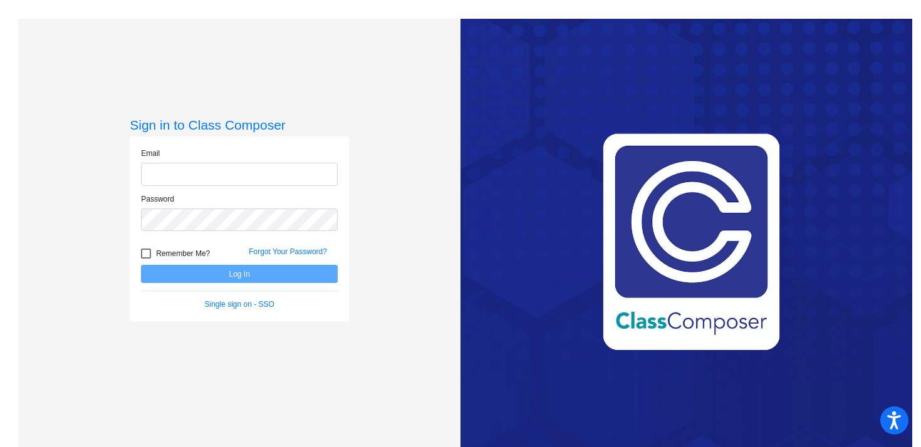
type input "[EMAIL_ADDRESS][DOMAIN_NAME]"
click at [244, 281] on button "Log In" at bounding box center [239, 274] width 197 height 18
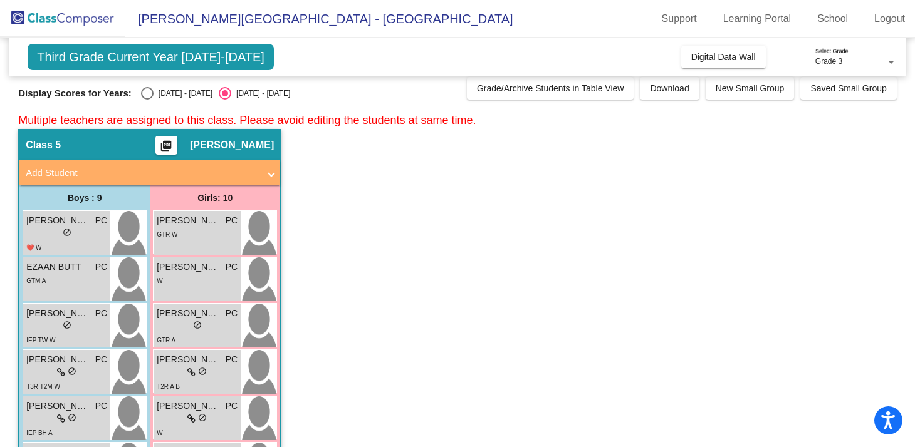
scroll to position [8, 0]
click at [174, 143] on mat-icon "picture_as_pdf" at bounding box center [165, 148] width 15 height 18
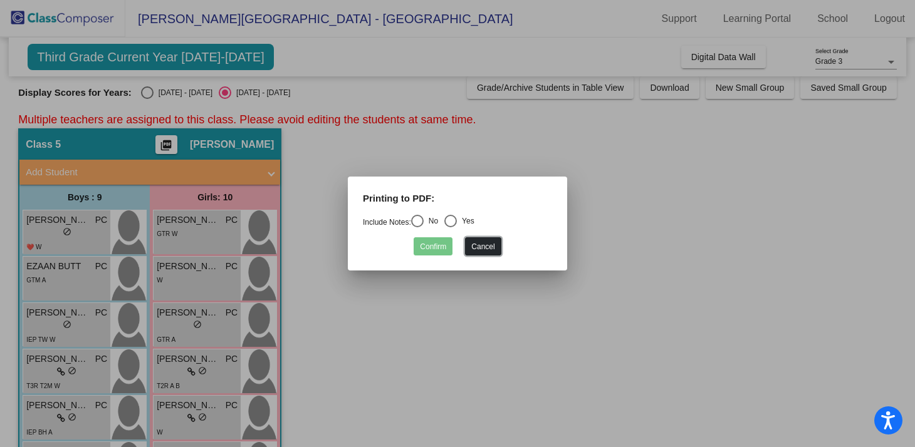
click at [484, 249] on button "Cancel" at bounding box center [483, 246] width 36 height 18
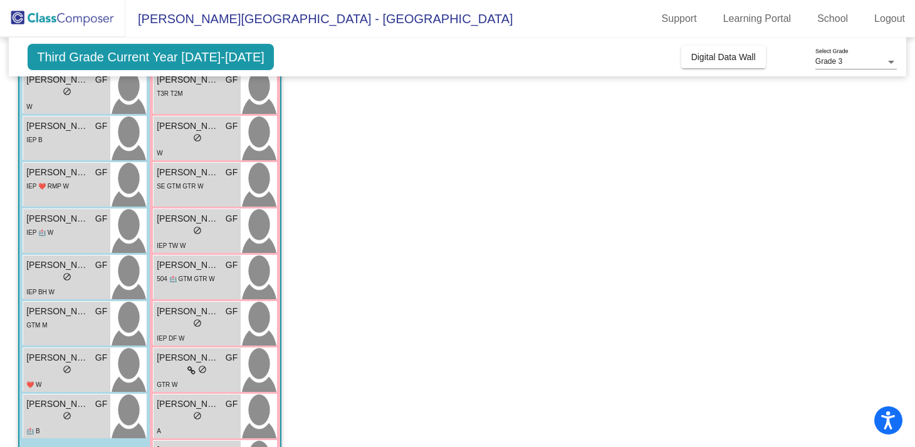
scroll to position [762, 0]
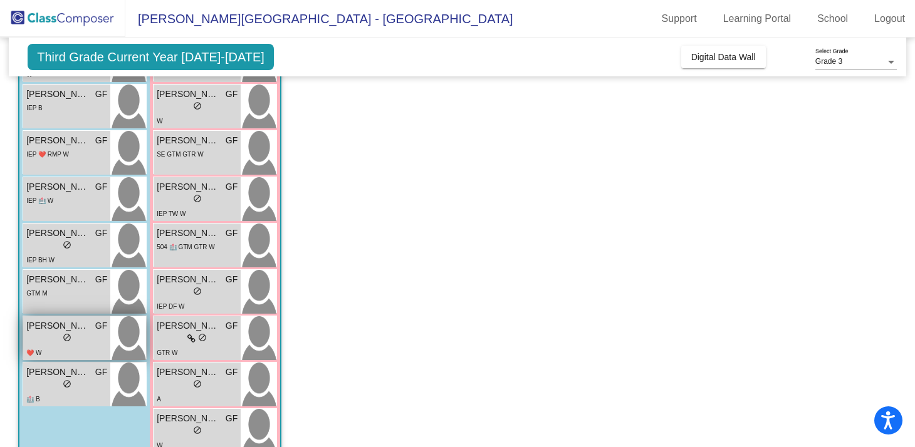
click at [49, 328] on span "[PERSON_NAME]" at bounding box center [57, 325] width 63 height 13
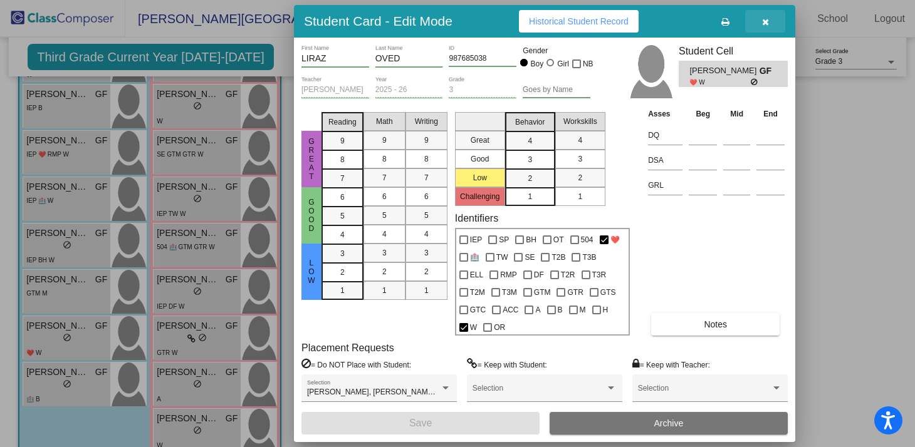
click at [764, 22] on icon "button" at bounding box center [765, 22] width 7 height 9
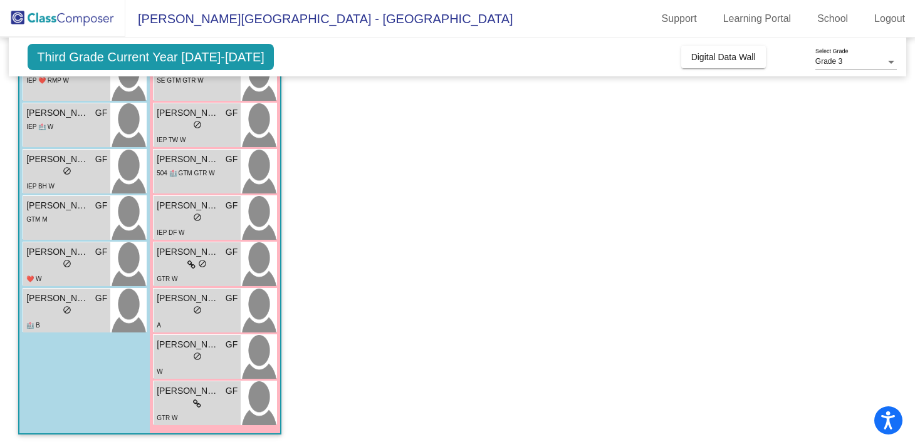
scroll to position [526, 0]
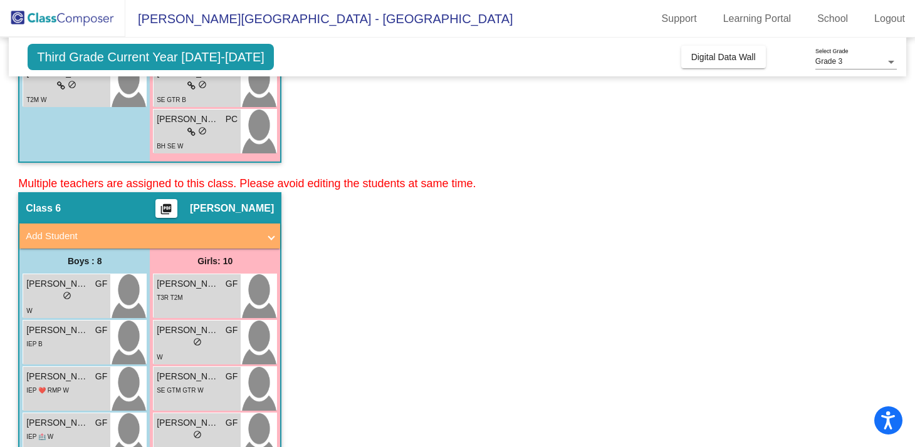
click at [174, 215] on mat-icon "picture_as_pdf" at bounding box center [165, 212] width 15 height 18
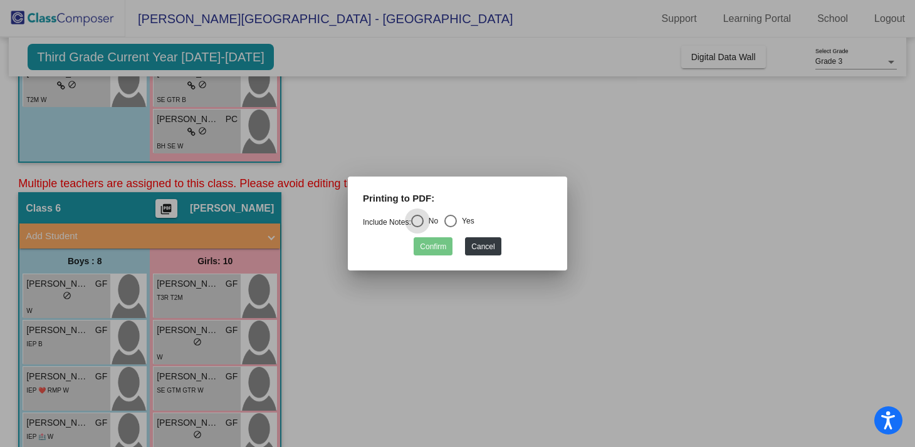
click at [457, 222] on div "Select an option" at bounding box center [450, 221] width 13 height 13
click at [450, 227] on input "Yes" at bounding box center [450, 227] width 1 height 1
radio input "true"
click at [428, 247] on button "Confirm" at bounding box center [432, 246] width 39 height 18
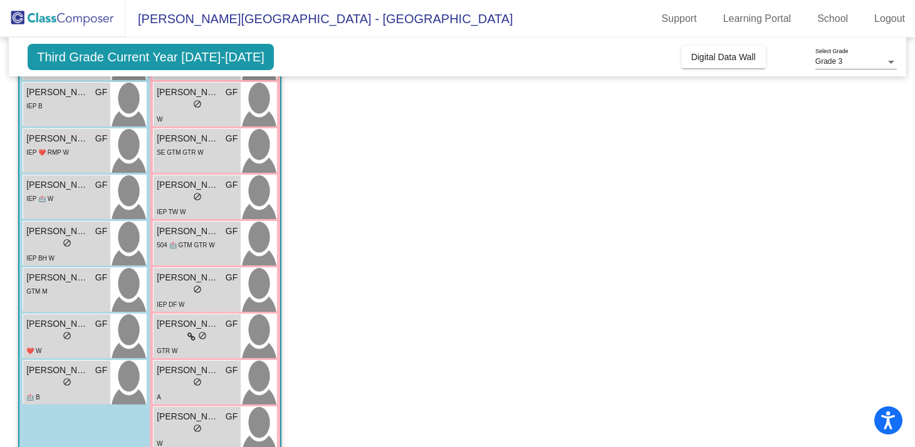
scroll to position [754, 0]
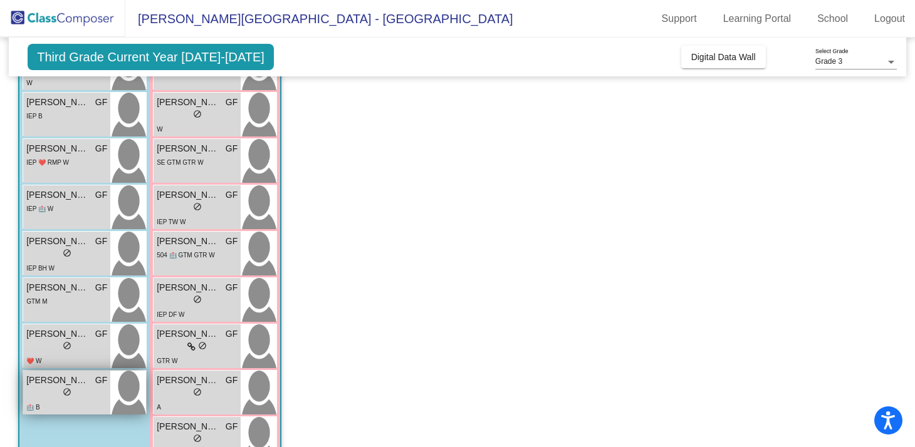
click at [96, 390] on div "lock do_not_disturb_alt" at bounding box center [66, 393] width 81 height 13
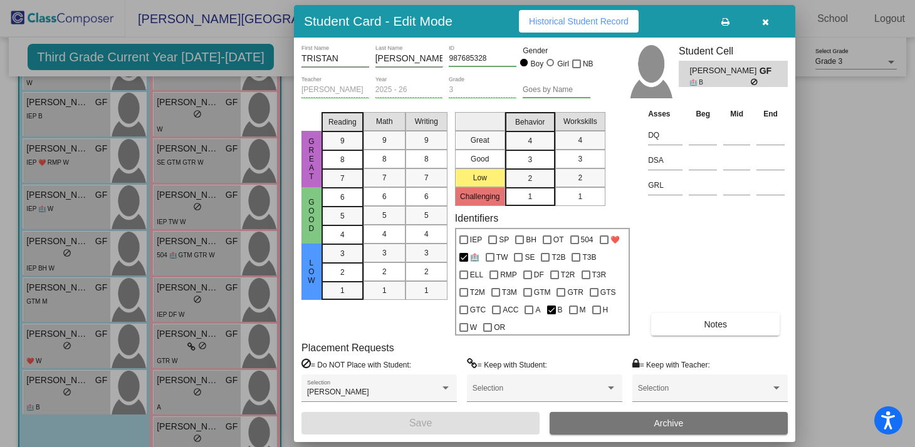
scroll to position [0, 0]
click at [579, 33] on div "Student Card - Edit Mode Historical Student Record" at bounding box center [544, 21] width 501 height 33
click at [579, 21] on span "Historical Student Record" at bounding box center [579, 21] width 100 height 10
click at [770, 26] on button "button" at bounding box center [765, 21] width 40 height 23
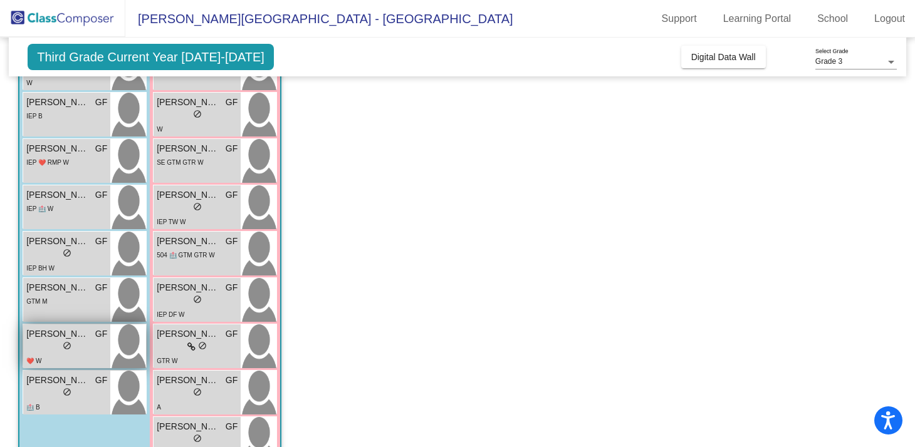
click at [105, 343] on div "lock do_not_disturb_alt" at bounding box center [66, 347] width 81 height 13
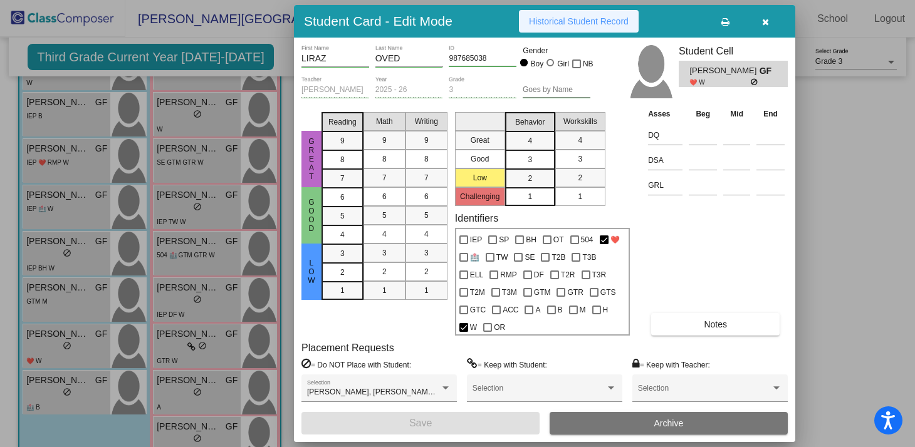
click at [605, 17] on span "Historical Student Record" at bounding box center [579, 21] width 100 height 10
click at [769, 19] on button "button" at bounding box center [765, 21] width 40 height 23
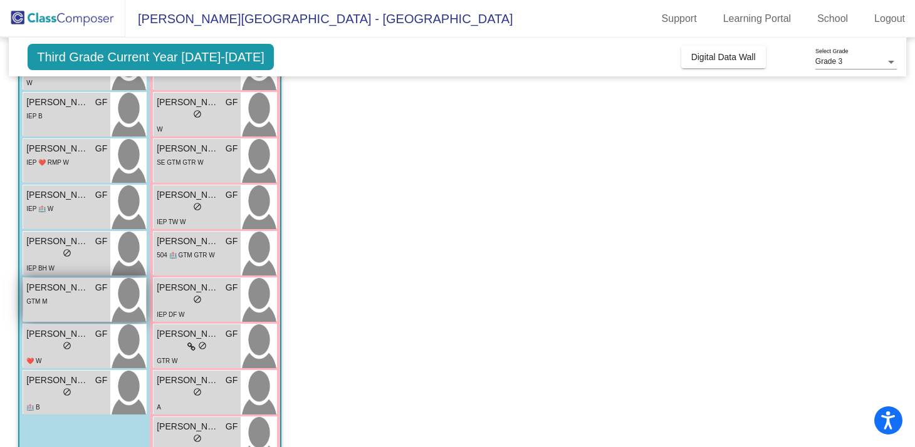
click at [65, 291] on span "[PERSON_NAME]" at bounding box center [57, 287] width 63 height 13
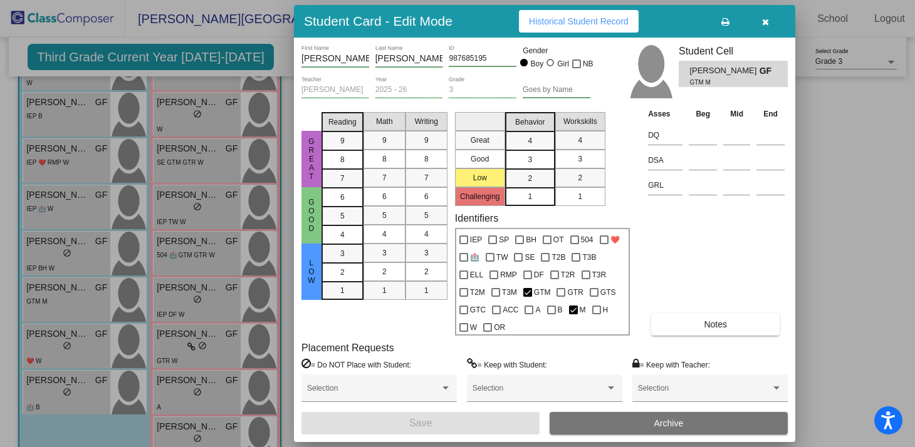
click at [617, 24] on span "Historical Student Record" at bounding box center [579, 21] width 100 height 10
click at [765, 26] on icon "button" at bounding box center [765, 22] width 7 height 9
